Goal: Find specific page/section: Find specific page/section

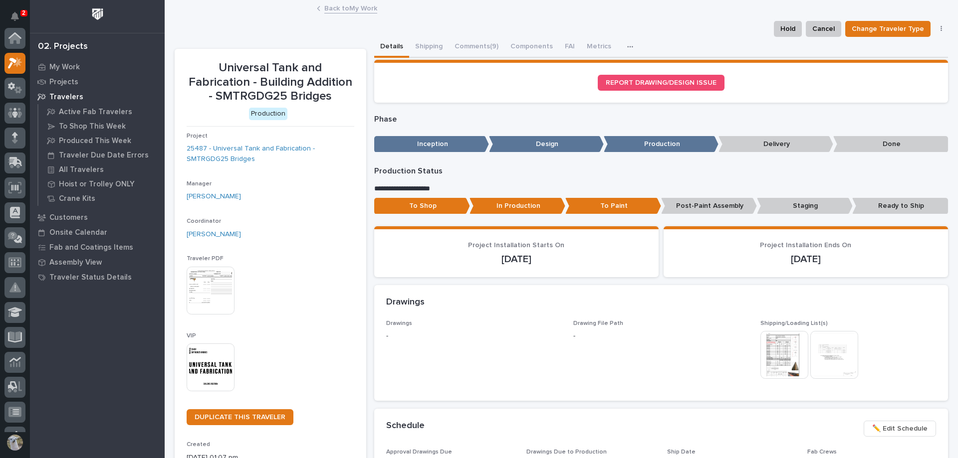
scroll to position [25, 0]
click at [58, 62] on div "My Work" at bounding box center [97, 67] width 130 height 14
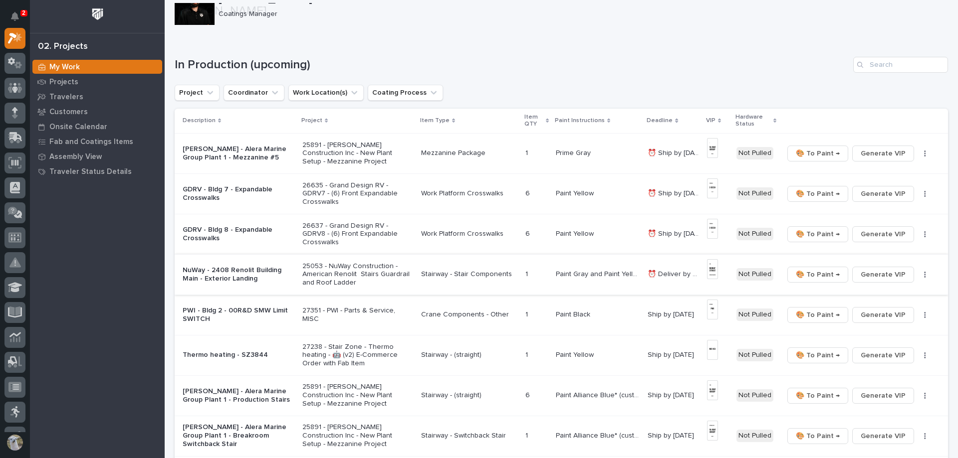
scroll to position [150, 0]
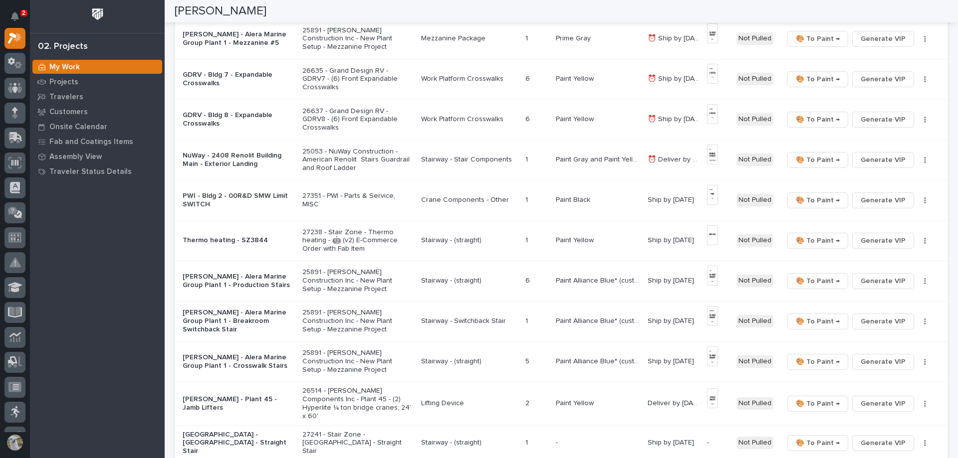
click at [239, 160] on p "NuWay - 2408 Renolit Building Main - Exterior Landing" at bounding box center [239, 160] width 112 height 17
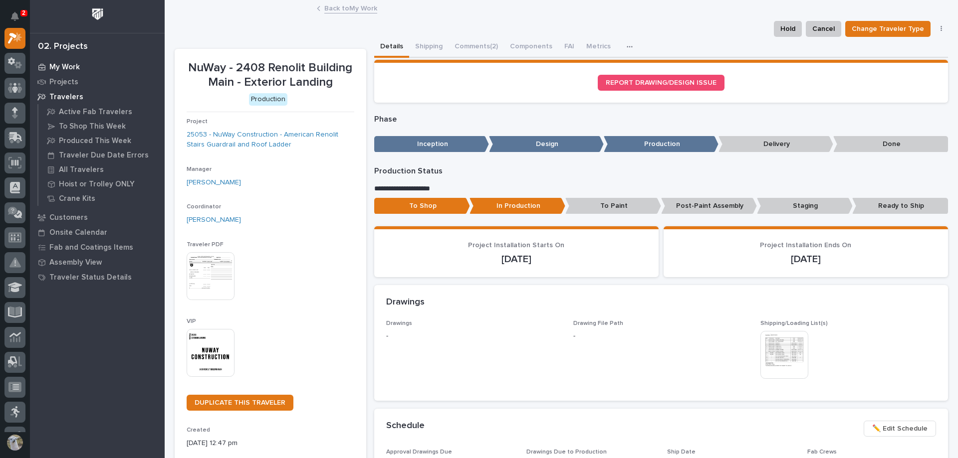
click at [51, 63] on p "My Work" at bounding box center [64, 67] width 30 height 9
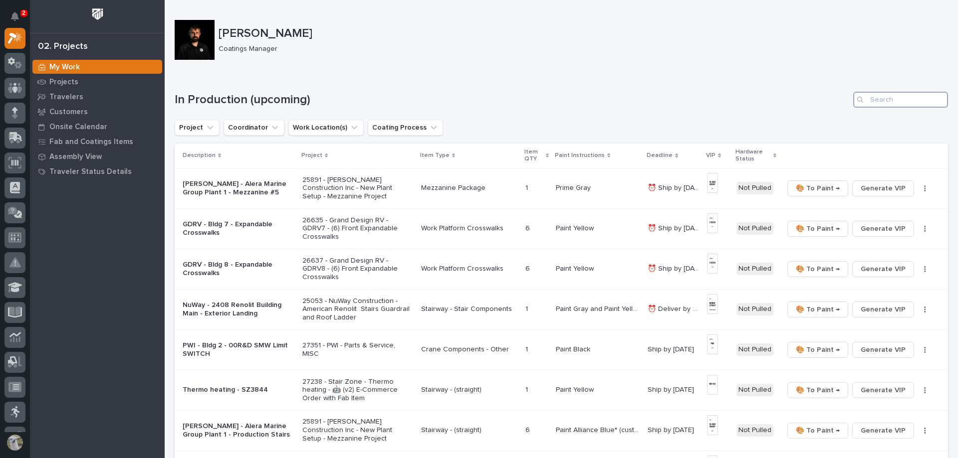
click at [882, 98] on input "Search" at bounding box center [900, 100] width 95 height 16
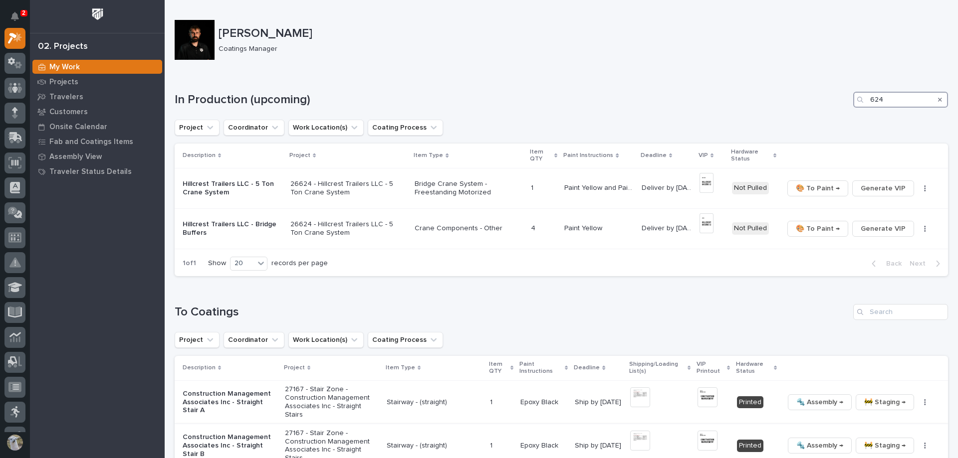
type input "624"
